Goal: Check status

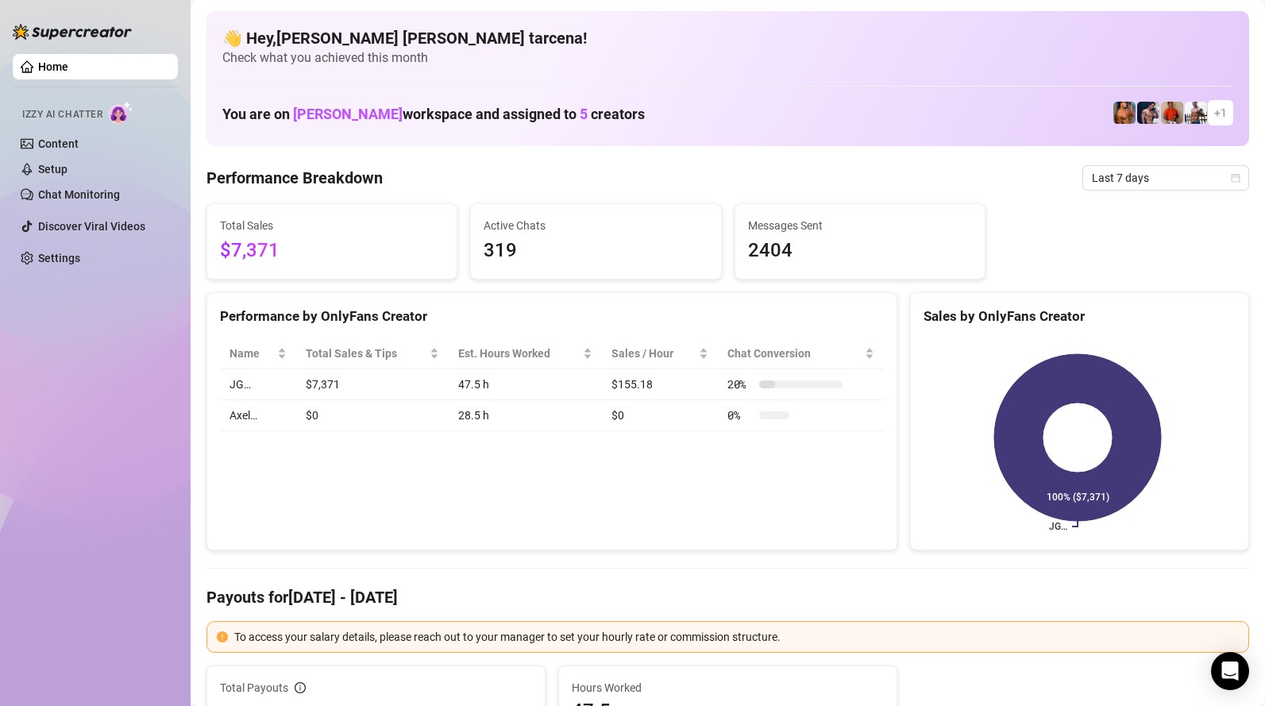
click at [315, 257] on span "$7,371" at bounding box center [332, 251] width 224 height 30
click at [1138, 175] on span "Last 7 days" at bounding box center [1165, 178] width 148 height 24
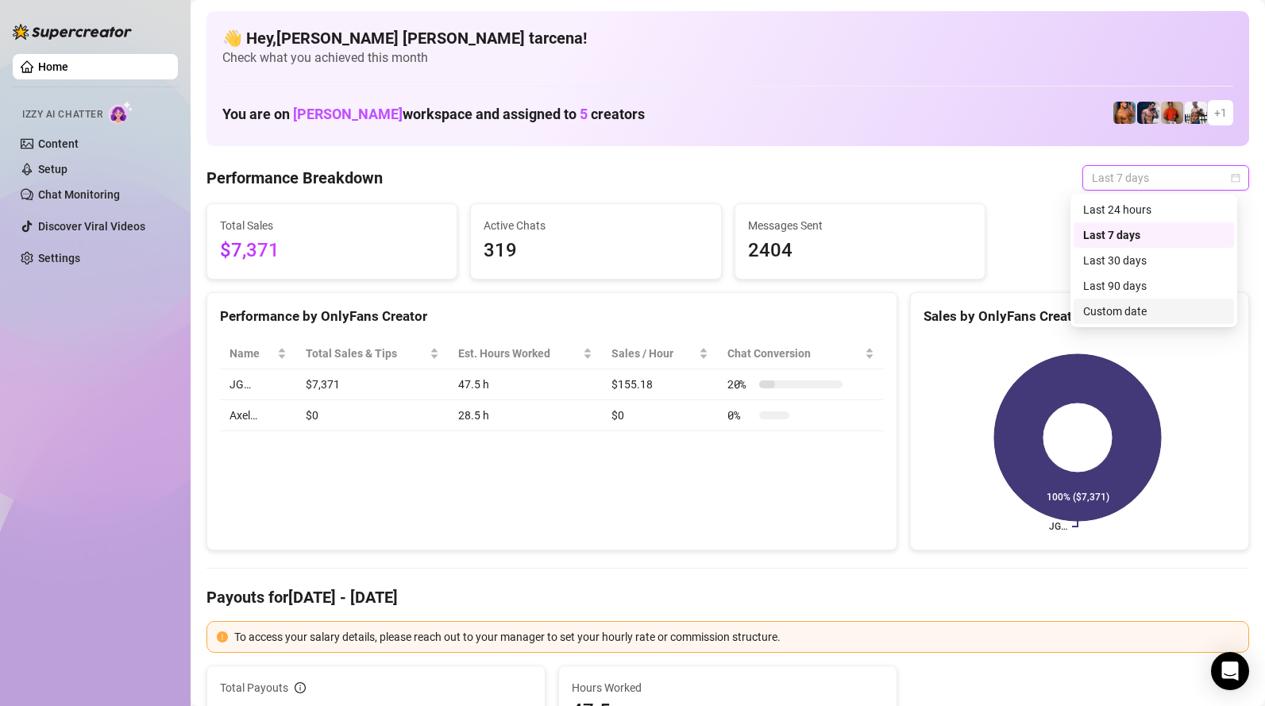
click at [1141, 308] on div "Custom date" at bounding box center [1153, 310] width 141 height 17
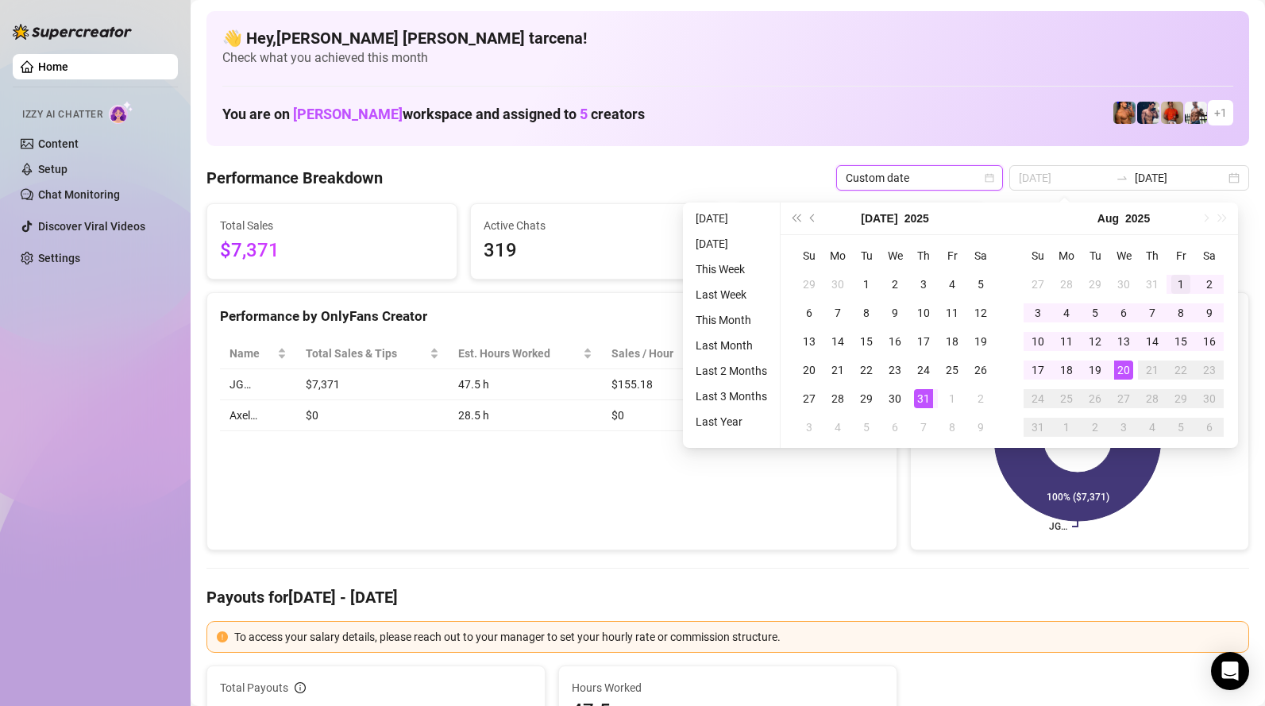
type input "[DATE]"
click at [1176, 279] on div "1" at bounding box center [1180, 284] width 19 height 19
type input "[DATE]"
click at [1132, 370] on td "20" at bounding box center [1123, 370] width 29 height 29
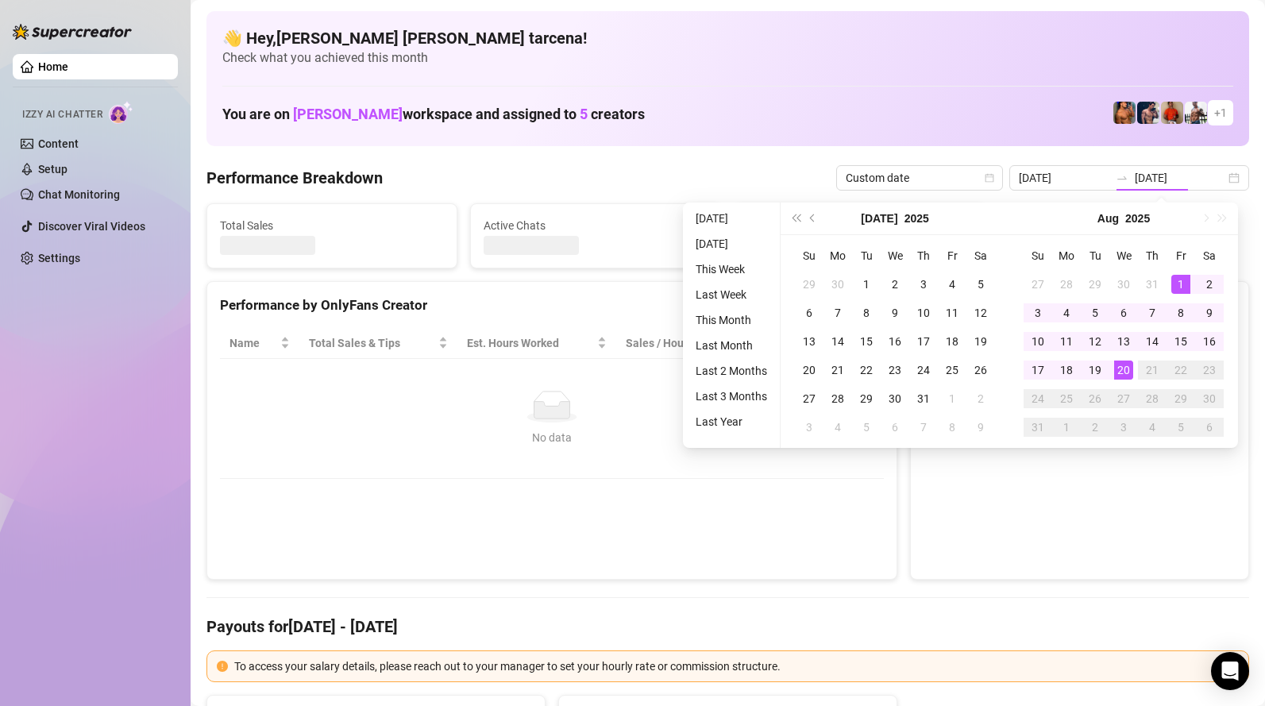
type input "[DATE]"
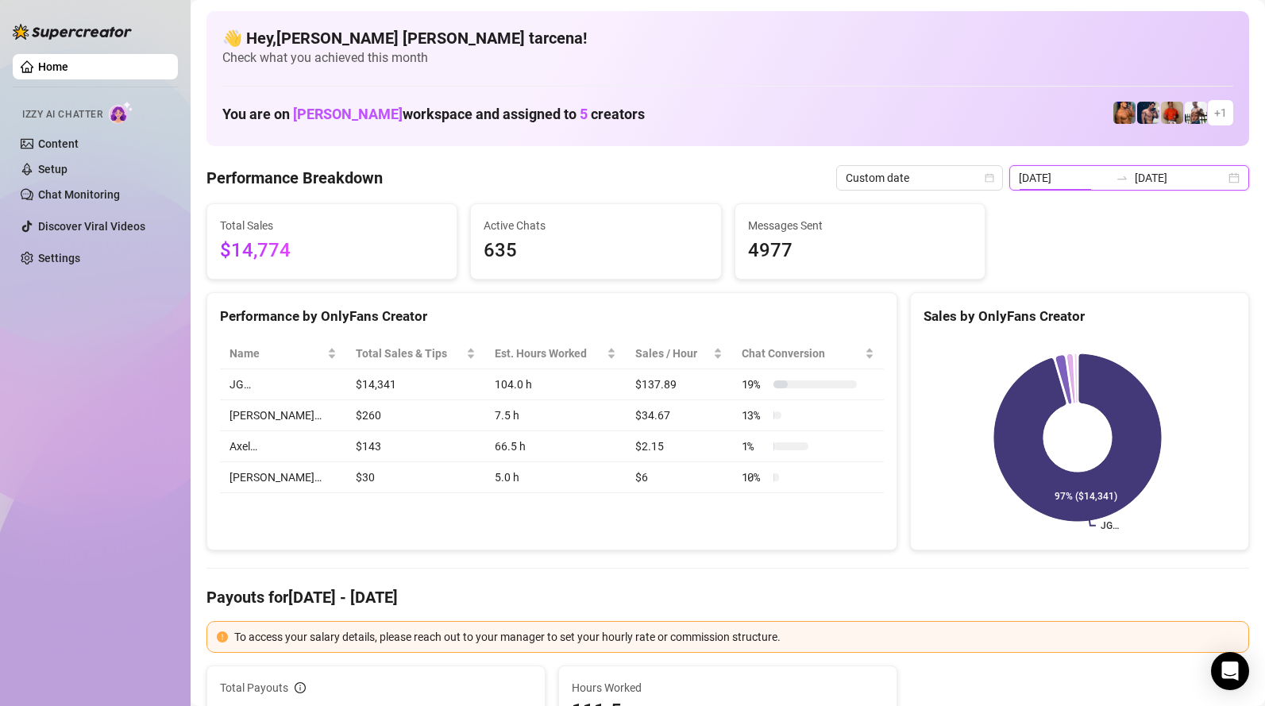
click at [1107, 182] on input "[DATE]" at bounding box center [1063, 177] width 90 height 17
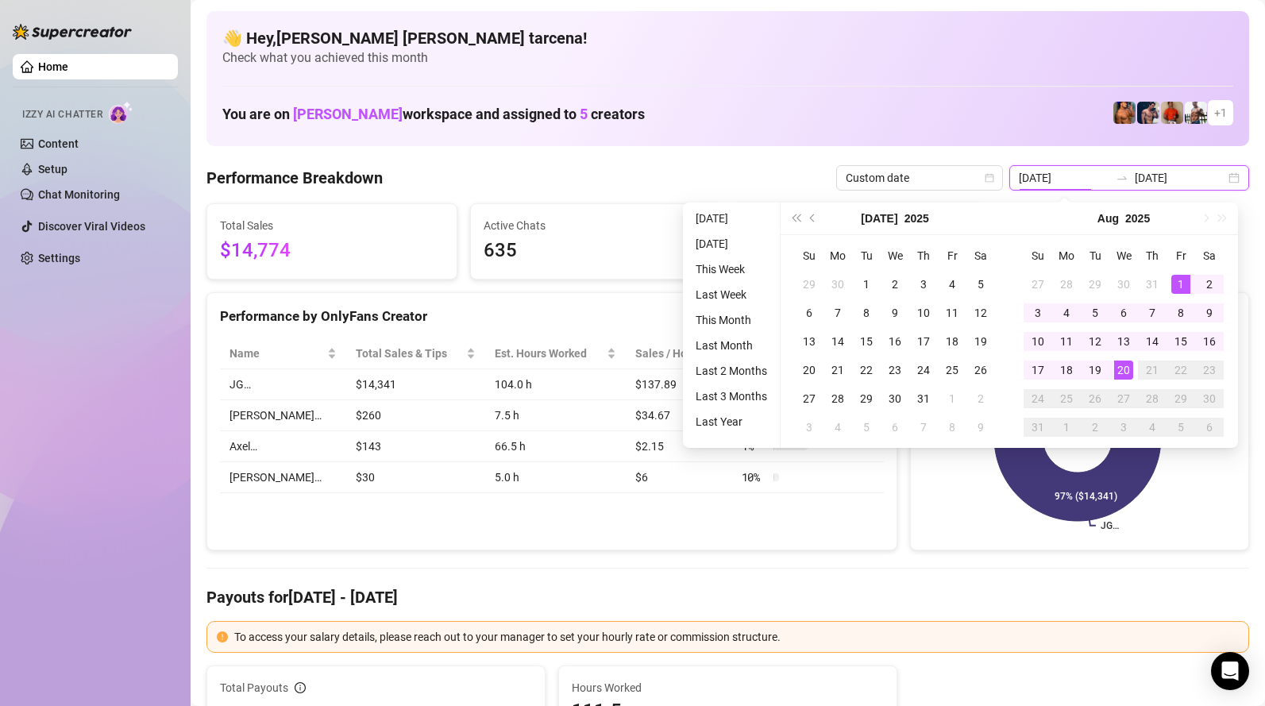
type input "[DATE]"
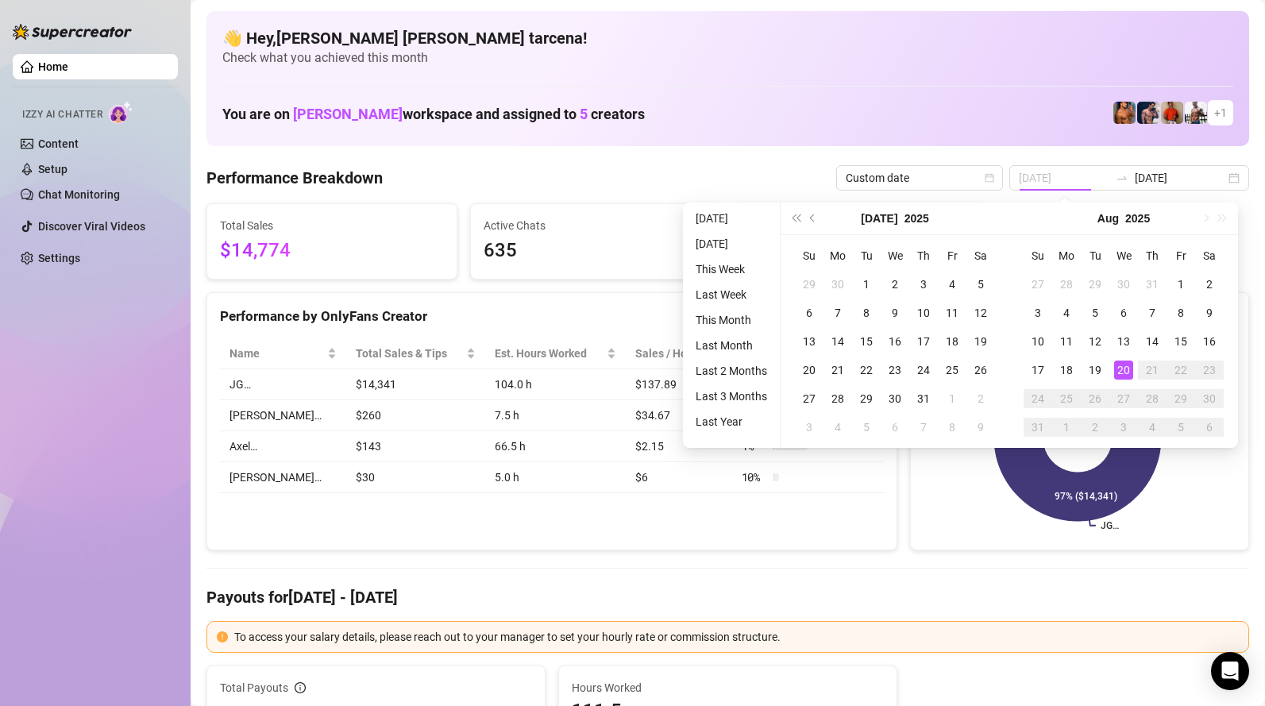
click at [1124, 370] on div "20" at bounding box center [1123, 369] width 19 height 19
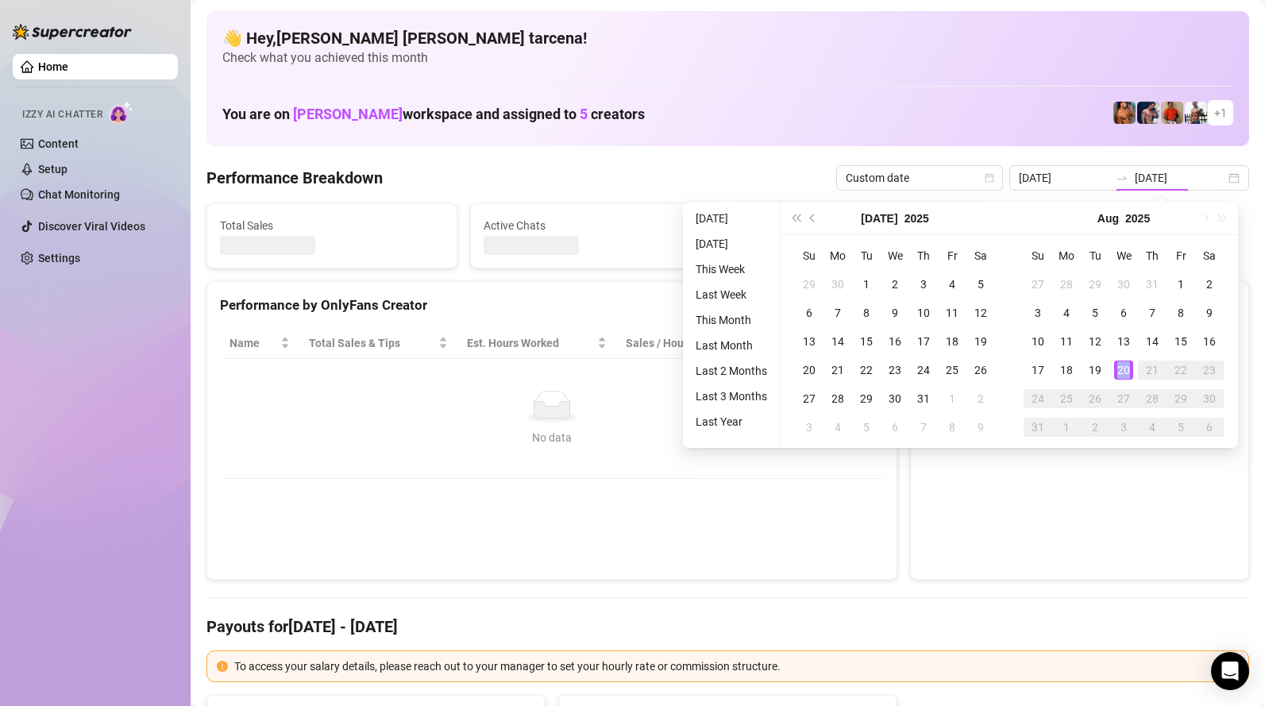
type input "[DATE]"
